Goal: Task Accomplishment & Management: Use online tool/utility

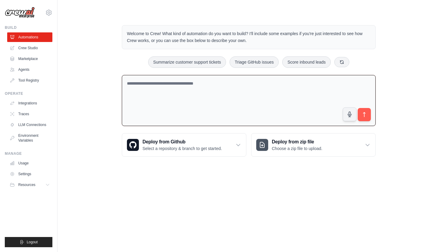
click at [173, 87] on textarea at bounding box center [249, 100] width 254 height 51
type textarea "***"
click at [21, 49] on link "Crew Studio" at bounding box center [30, 48] width 45 height 10
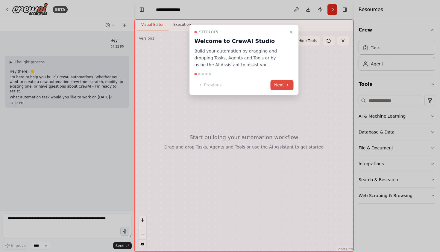
click at [276, 86] on button "Next" at bounding box center [282, 85] width 23 height 10
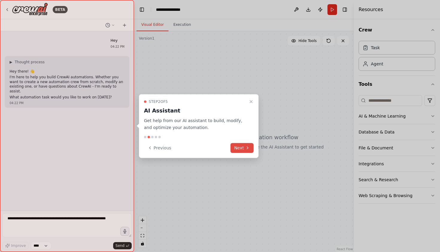
click at [246, 145] on icon at bounding box center [247, 147] width 5 height 5
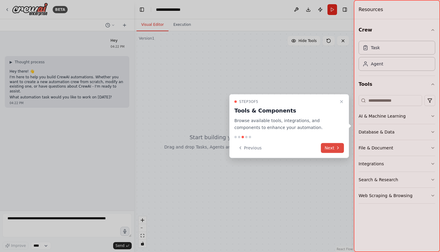
click at [330, 145] on button "Next" at bounding box center [332, 148] width 23 height 10
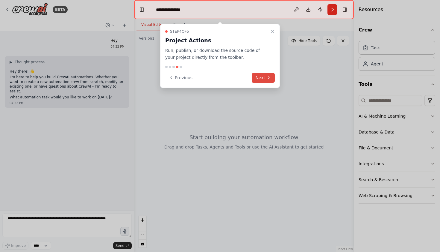
click at [267, 77] on icon at bounding box center [269, 77] width 5 height 5
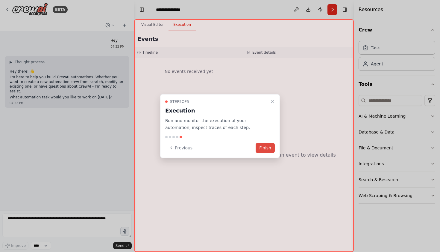
click at [264, 144] on button "Finish" at bounding box center [265, 148] width 19 height 10
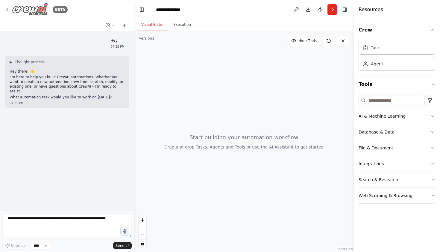
click at [7, 9] on icon at bounding box center [7, 9] width 5 height 5
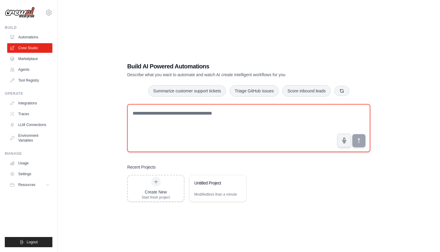
click at [166, 119] on textarea at bounding box center [248, 128] width 243 height 48
type textarea "***"
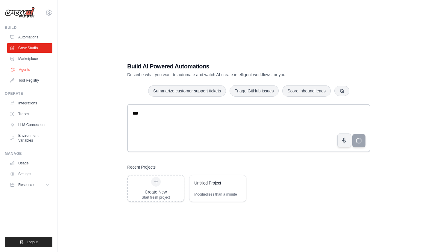
click at [22, 71] on link "Agents" at bounding box center [30, 70] width 45 height 10
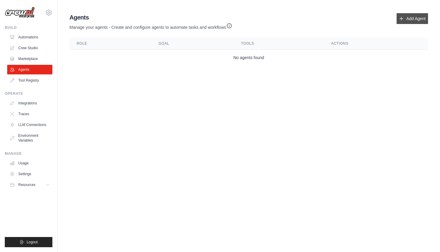
click at [421, 15] on link "Add Agent" at bounding box center [412, 18] width 31 height 11
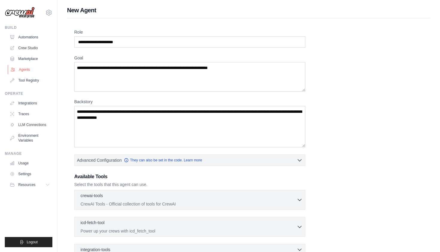
click at [28, 67] on link "Agents" at bounding box center [30, 70] width 45 height 10
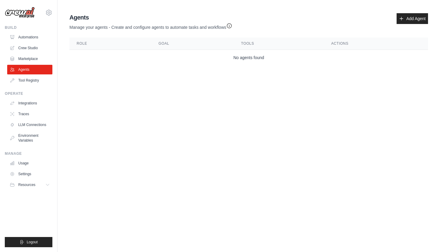
click at [395, 19] on div "Agents Manage your agents - Create and configure agents to automate tasks and w…" at bounding box center [248, 21] width 359 height 17
click at [406, 20] on link "Add Agent" at bounding box center [412, 18] width 31 height 11
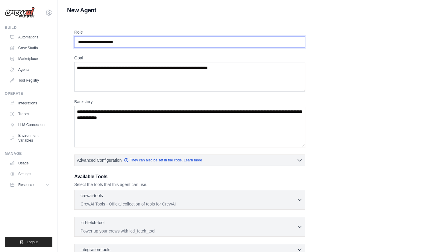
click at [249, 43] on input "Role" at bounding box center [189, 41] width 231 height 11
click at [31, 48] on link "Crew Studio" at bounding box center [30, 48] width 45 height 10
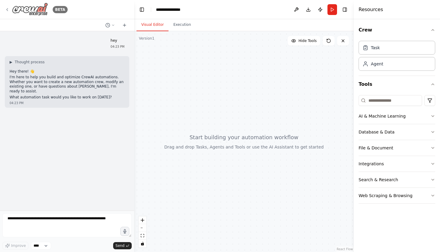
click at [8, 8] on icon at bounding box center [7, 9] width 5 height 5
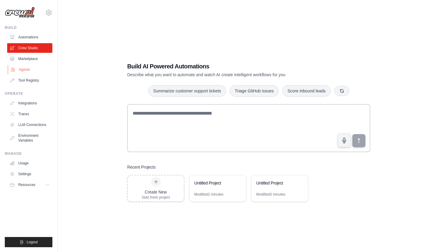
click at [26, 70] on link "Agents" at bounding box center [30, 70] width 45 height 10
